Goal: Information Seeking & Learning: Learn about a topic

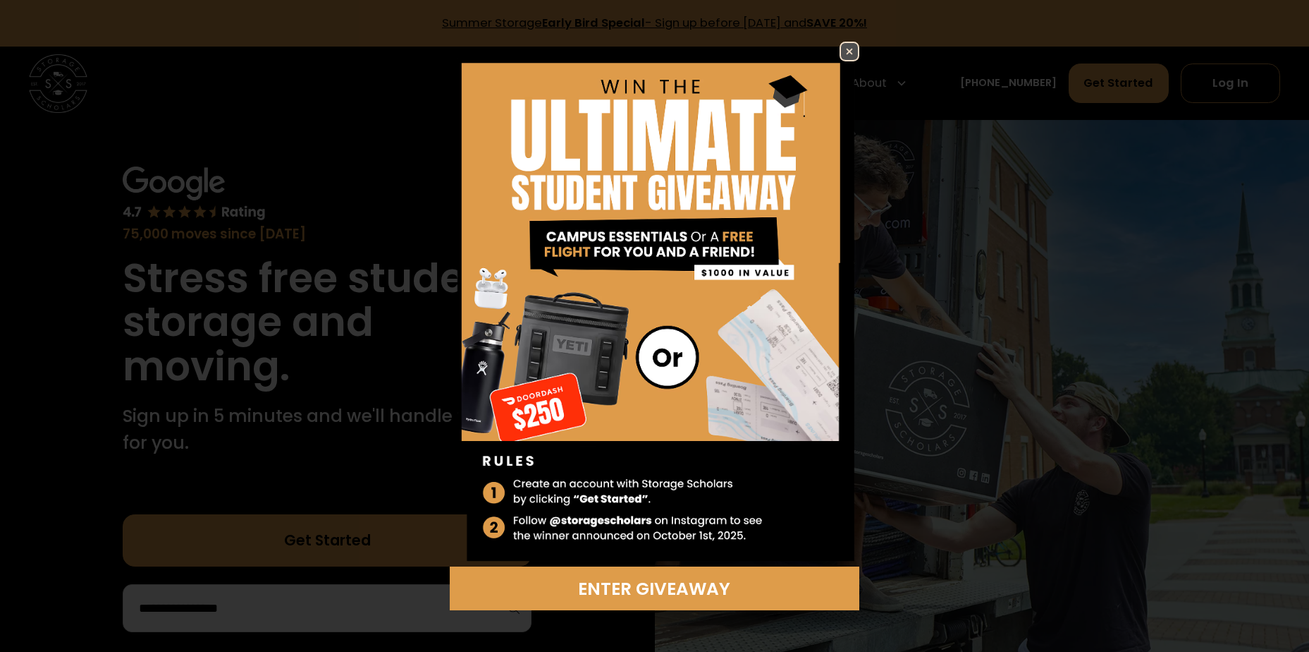
click at [848, 49] on img at bounding box center [849, 51] width 17 height 17
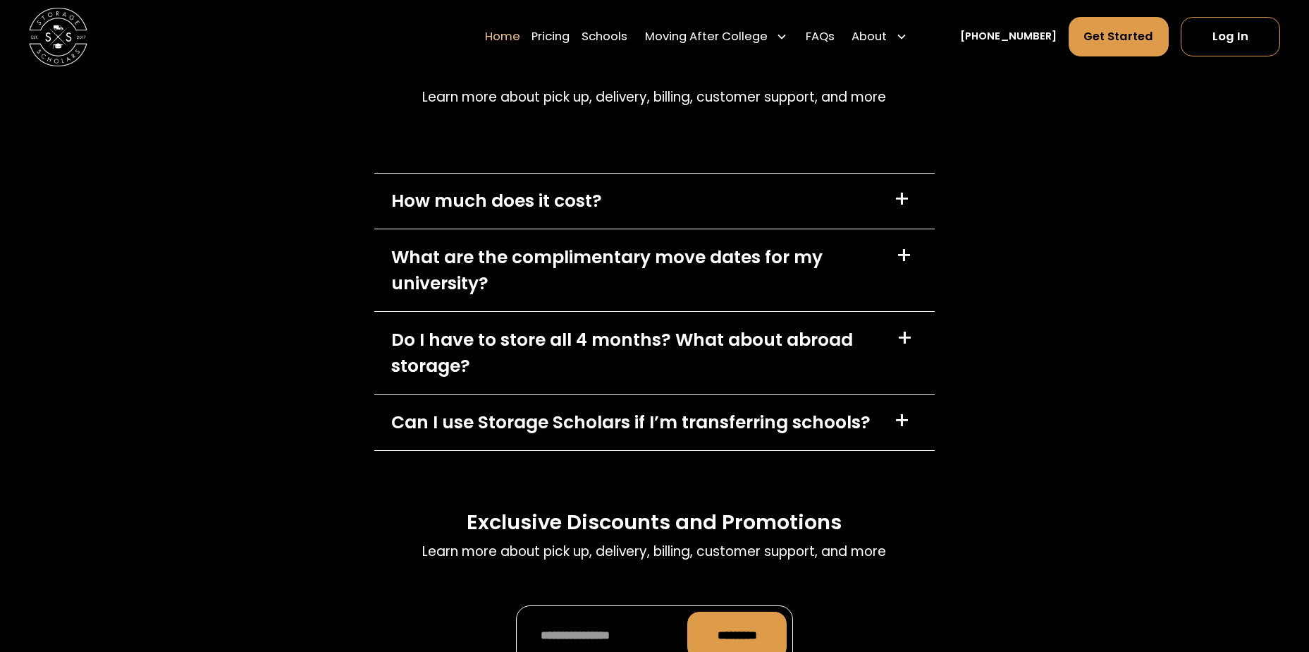
scroll to position [4310, 0]
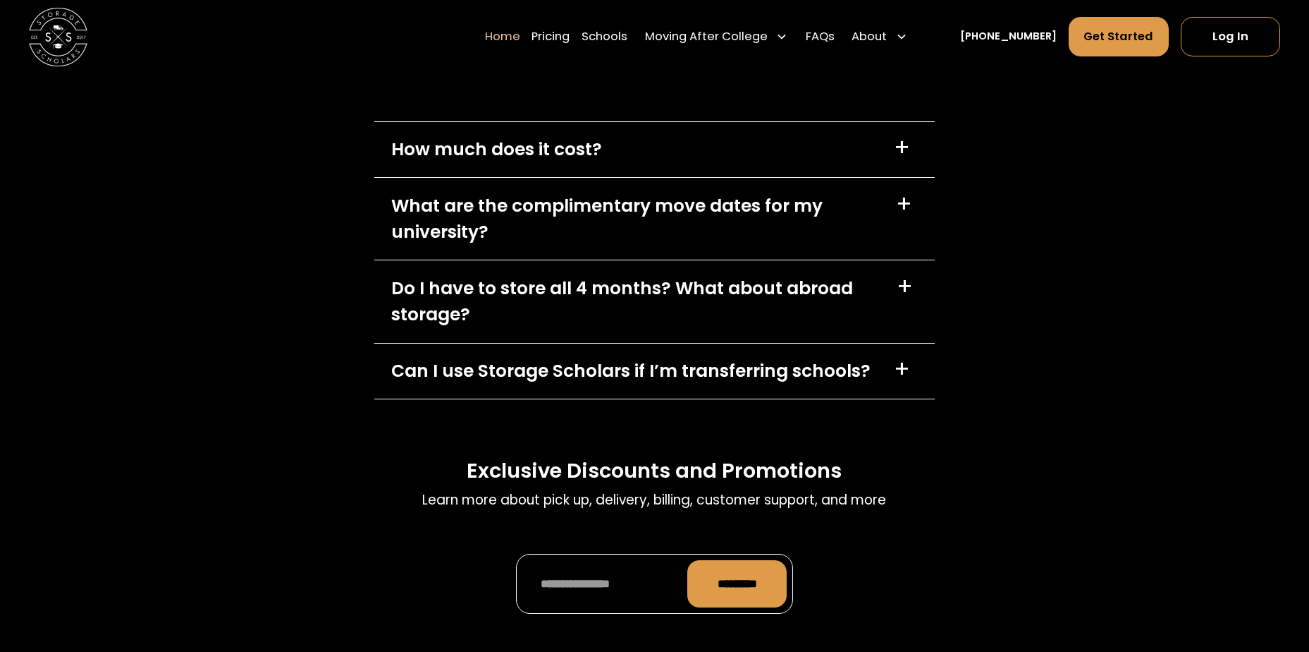
click at [891, 154] on div "How much does it cost? +" at bounding box center [654, 150] width 561 height 56
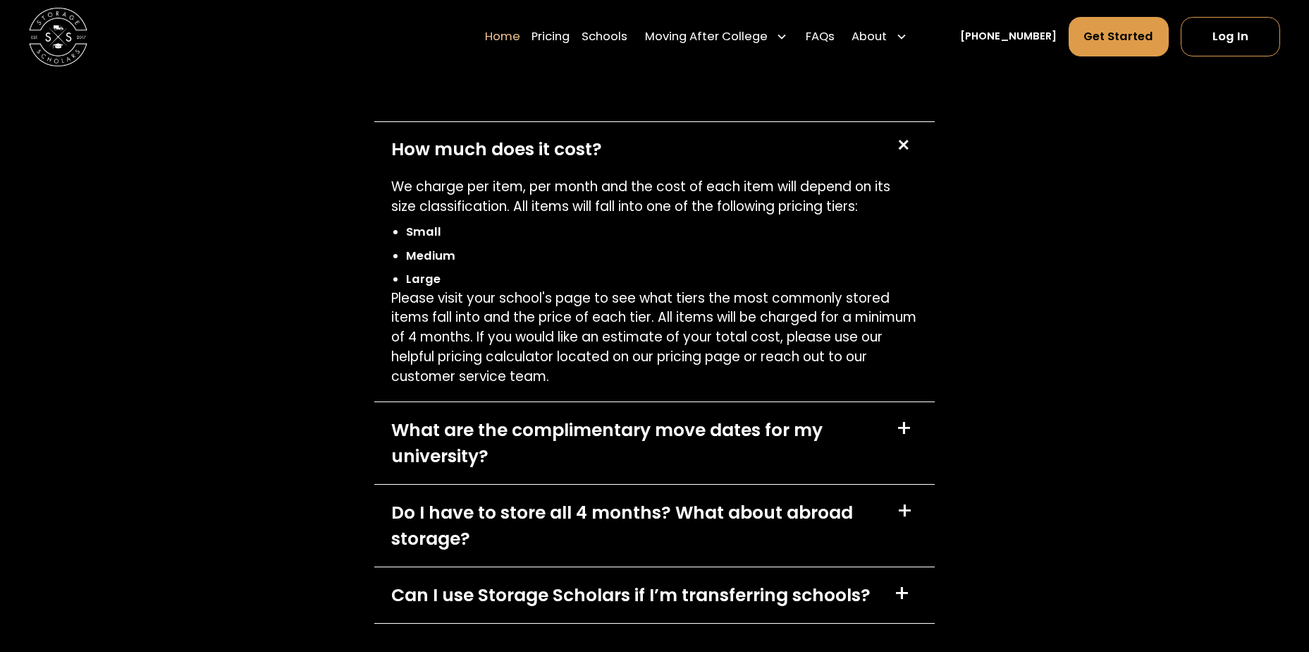
click at [891, 154] on div "+" at bounding box center [904, 145] width 28 height 28
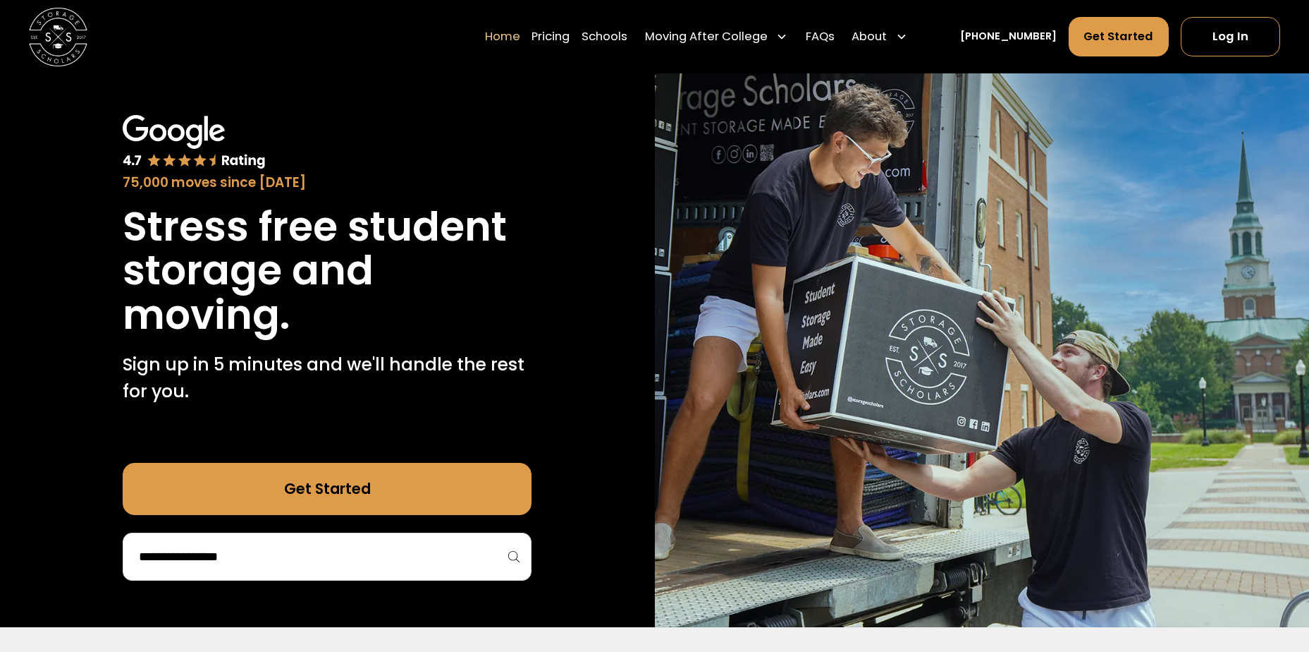
scroll to position [0, 0]
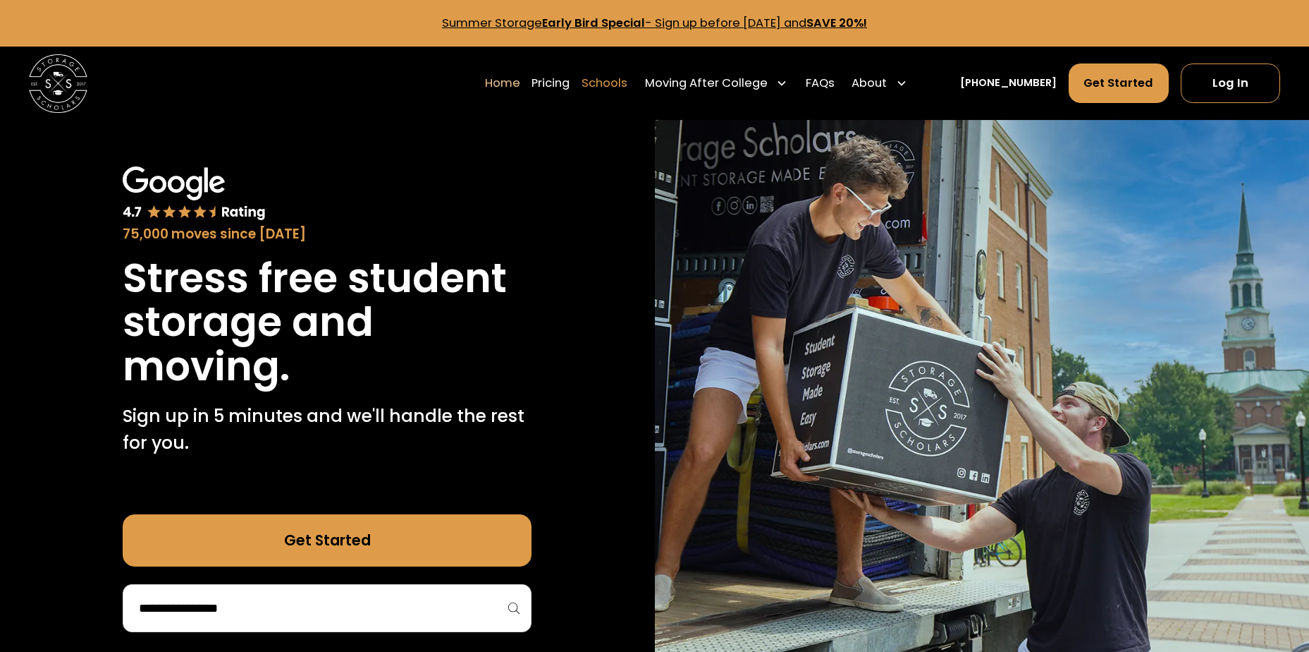
click at [628, 78] on link "Schools" at bounding box center [605, 83] width 46 height 41
